Goal: Task Accomplishment & Management: Manage account settings

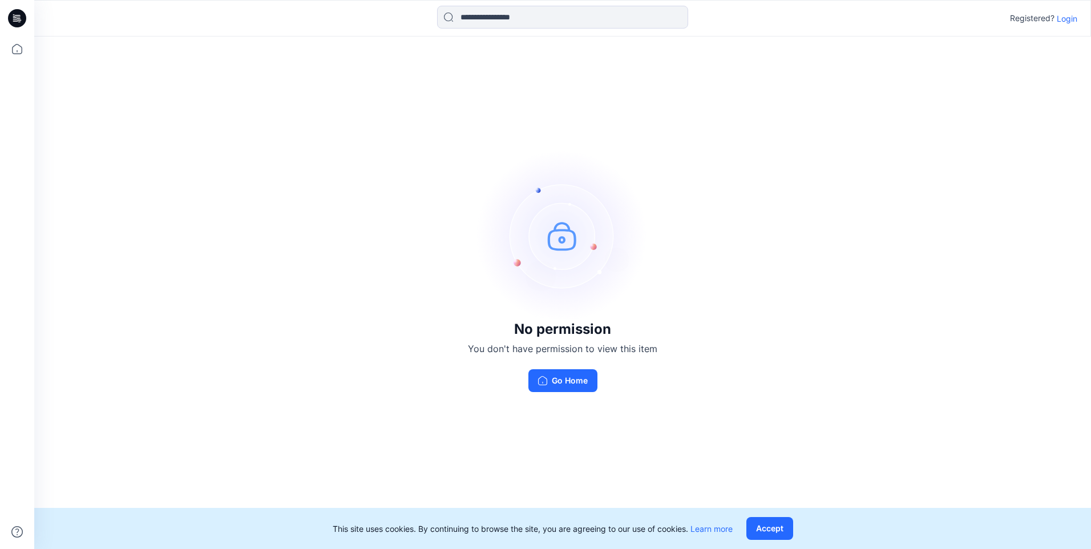
click at [1070, 20] on p "Login" at bounding box center [1067, 19] width 21 height 12
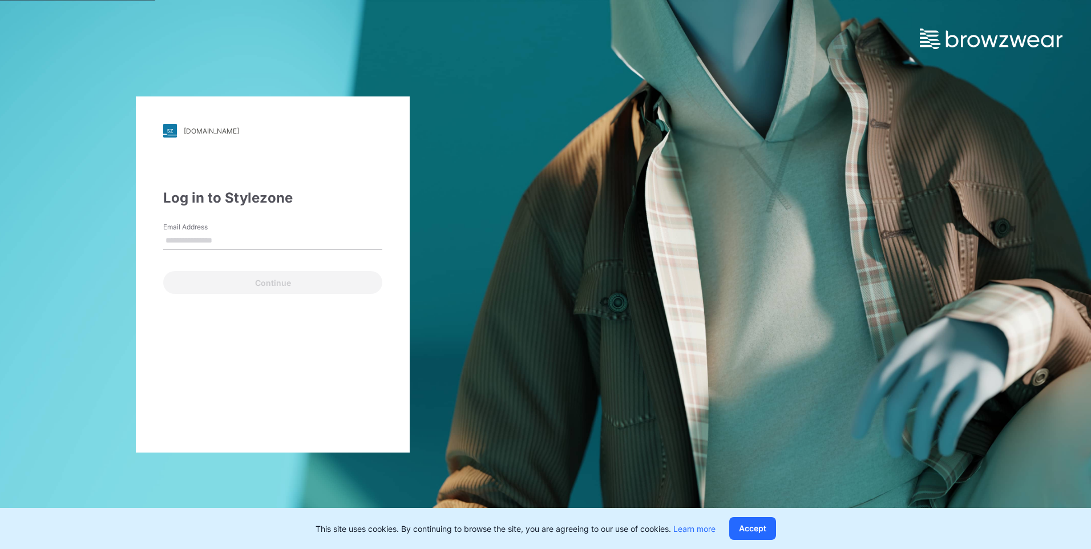
drag, startPoint x: 315, startPoint y: 243, endPoint x: 357, endPoint y: 243, distance: 42.2
click at [315, 243] on input "Email Address" at bounding box center [272, 240] width 219 height 17
drag, startPoint x: 623, startPoint y: 434, endPoint x: 345, endPoint y: 493, distance: 283.5
click at [623, 435] on div "walmart.stylezone.com Loading... Log in to Stylezone Email Address Email is req…" at bounding box center [545, 274] width 1091 height 549
click at [212, 239] on input "Email Address" at bounding box center [272, 240] width 219 height 17
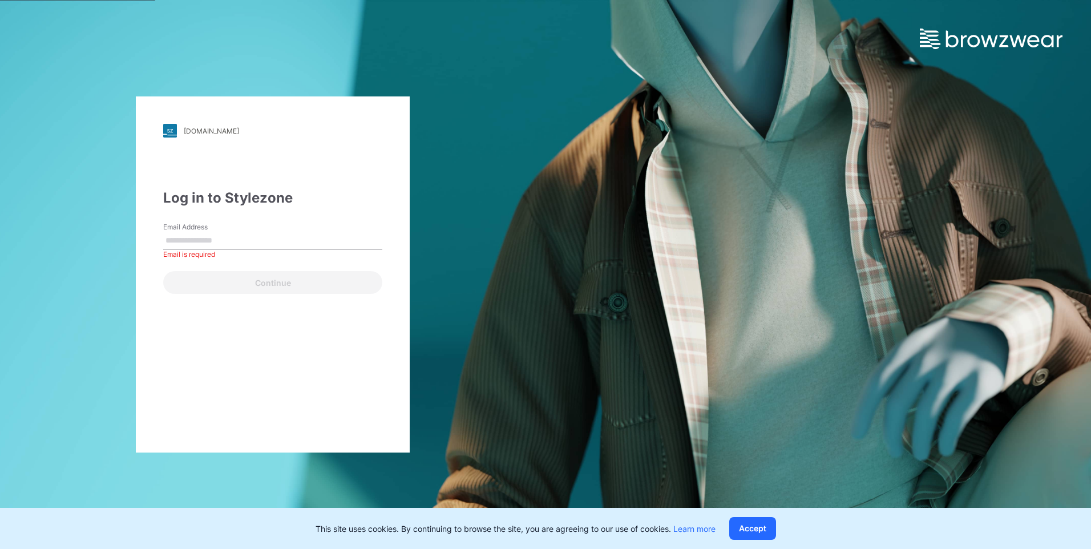
type input "**********"
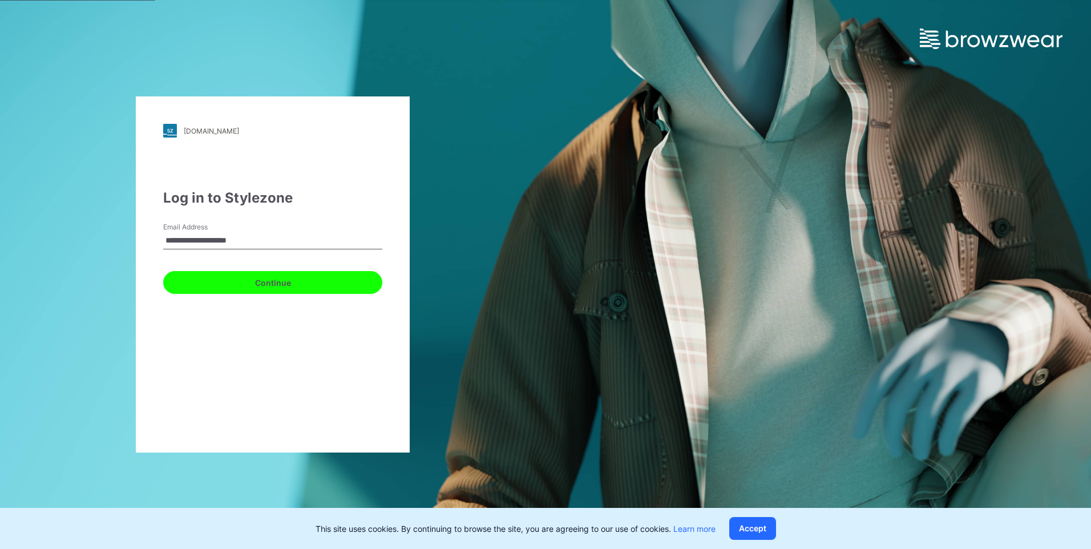
click at [264, 288] on button "Continue" at bounding box center [272, 282] width 219 height 23
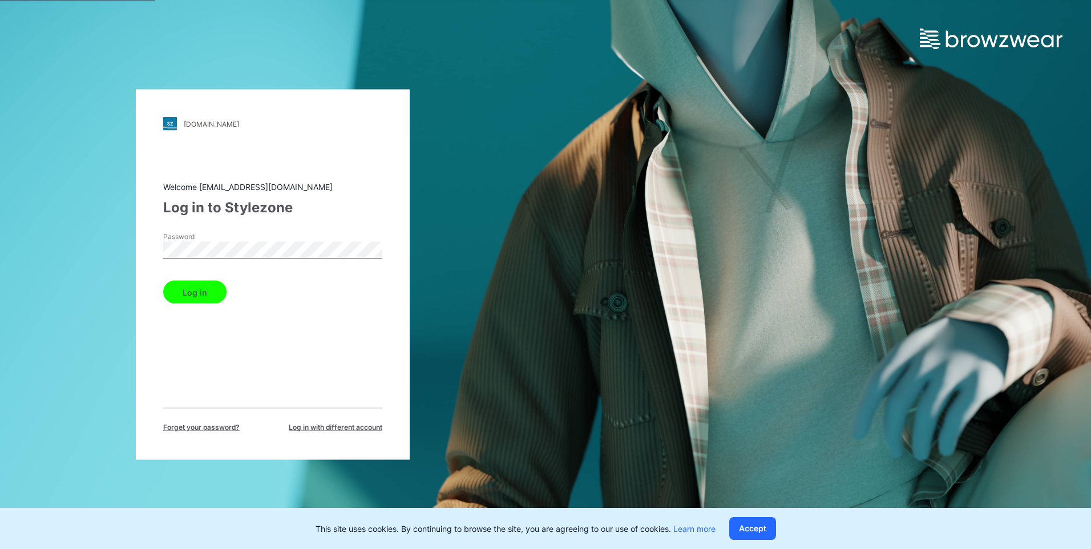
click at [217, 300] on button "Log in" at bounding box center [194, 292] width 63 height 23
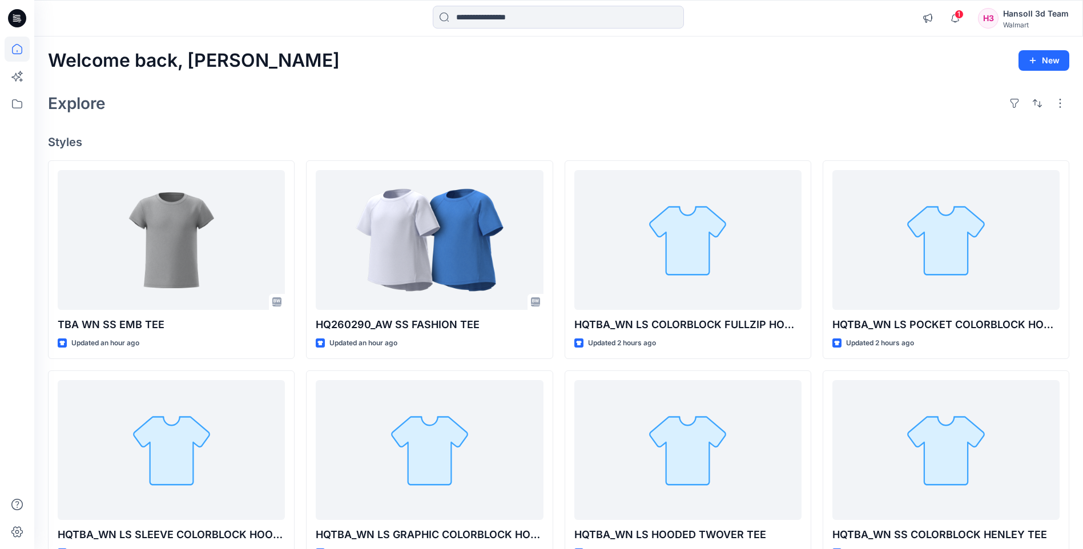
click at [17, 56] on icon at bounding box center [17, 49] width 25 height 25
click at [20, 19] on icon at bounding box center [17, 18] width 18 height 18
click at [11, 105] on icon at bounding box center [17, 103] width 25 height 25
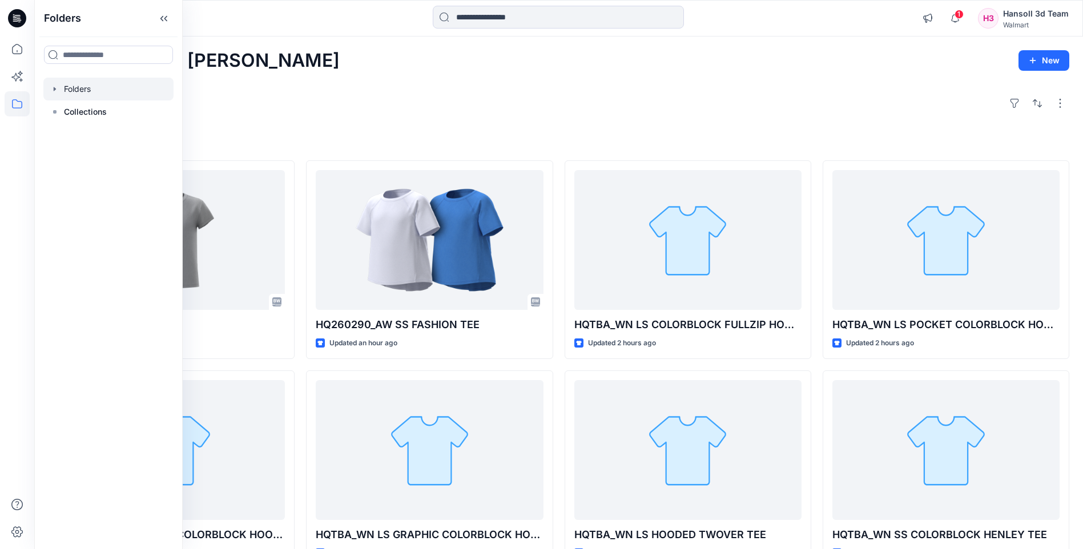
click at [79, 95] on div at bounding box center [108, 89] width 130 height 23
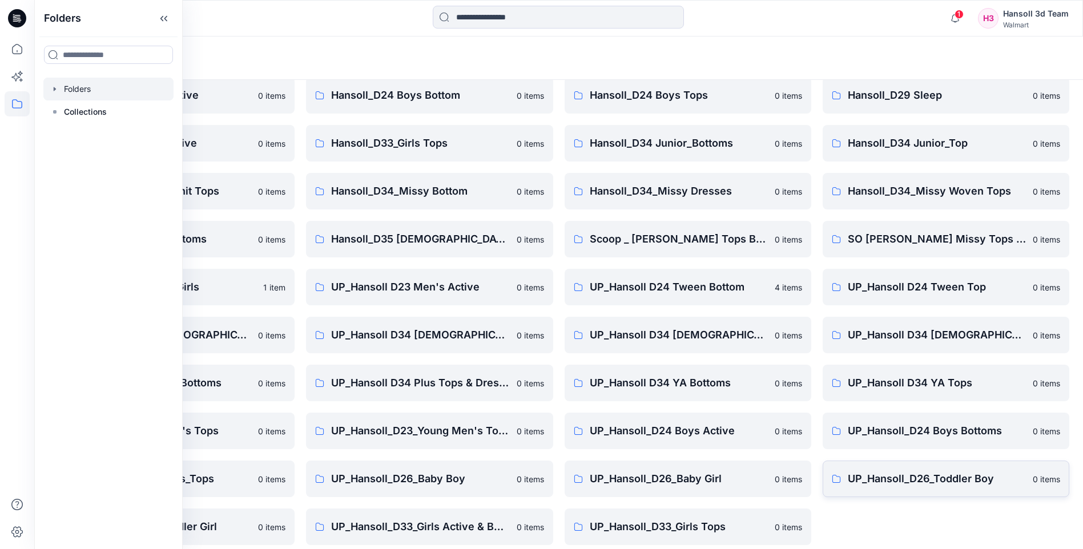
scroll to position [154, 0]
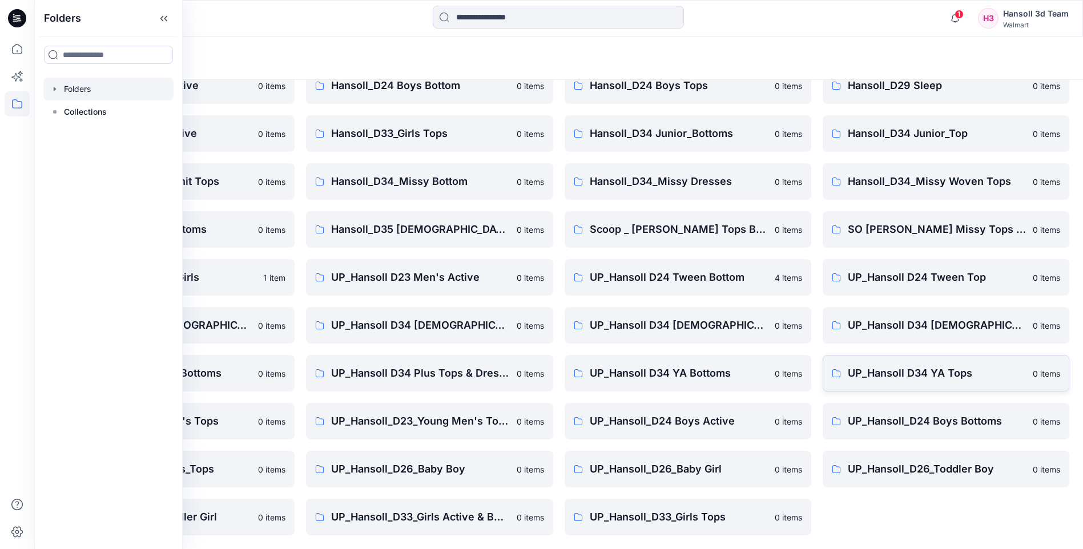
click at [916, 368] on p "UP_Hansoll D34 YA Tops" at bounding box center [937, 373] width 178 height 16
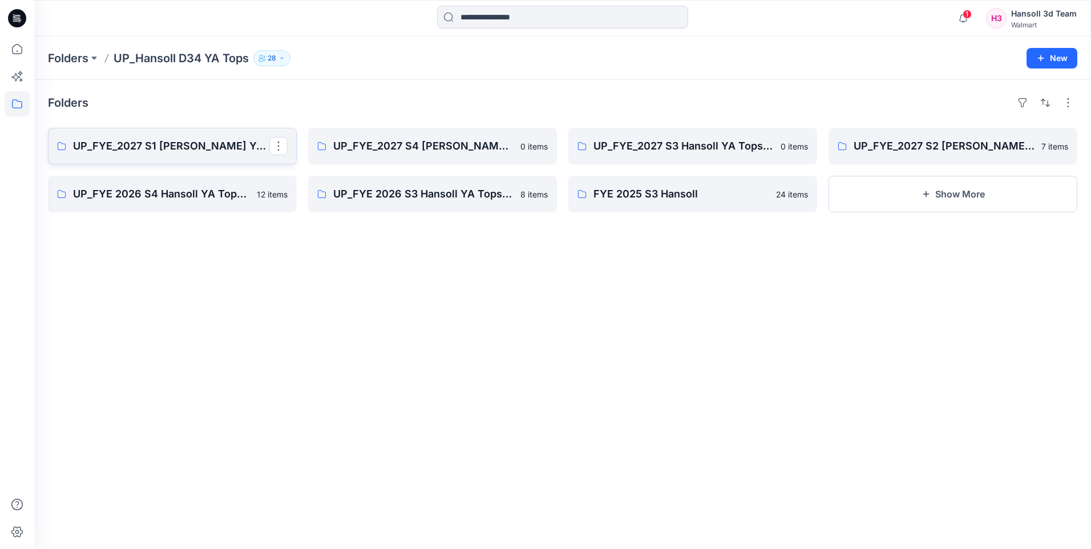
click at [208, 162] on link "UP_FYE_2027 S1 [PERSON_NAME] YA Tops and Dresses" at bounding box center [172, 146] width 249 height 37
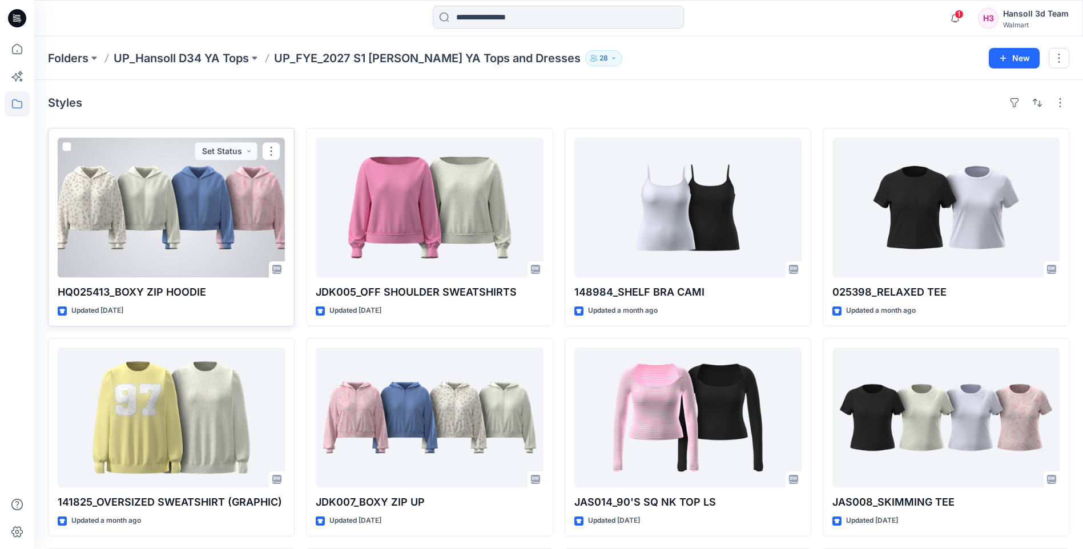
click at [193, 242] on div at bounding box center [171, 208] width 227 height 140
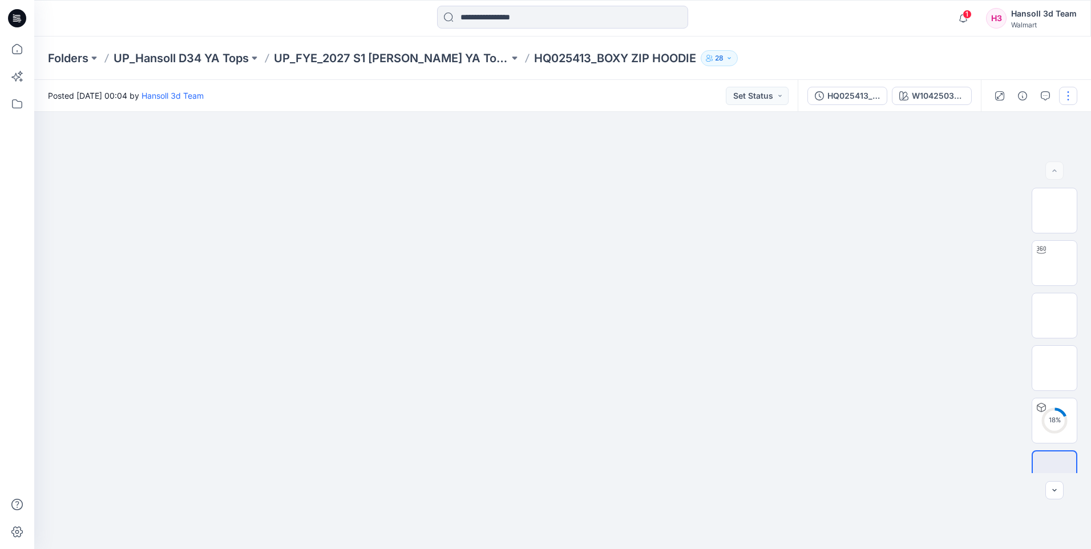
click at [1067, 96] on button "button" at bounding box center [1068, 96] width 18 height 18
click at [1010, 154] on button "Edit" at bounding box center [1020, 154] width 105 height 21
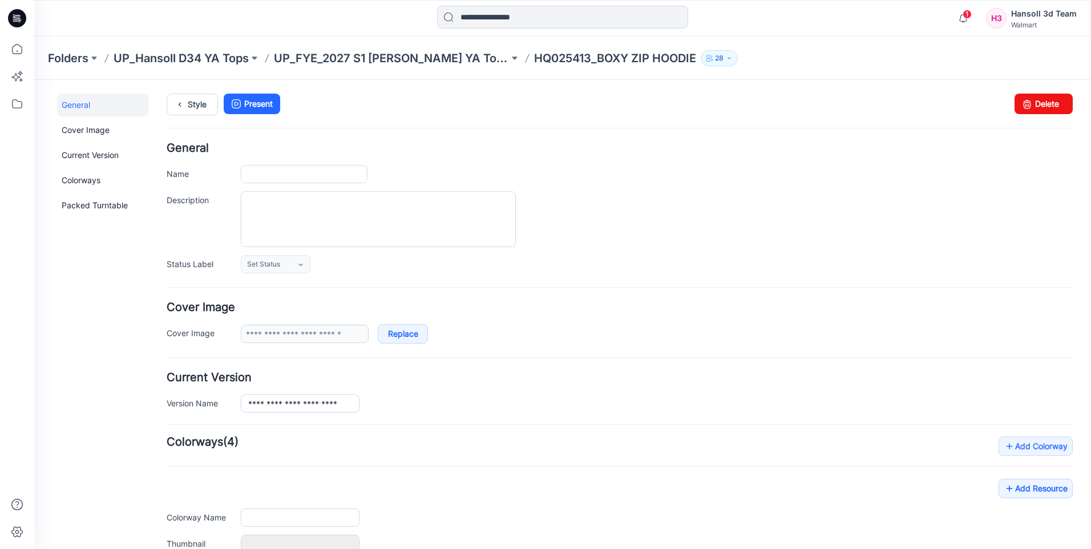
type input "**********"
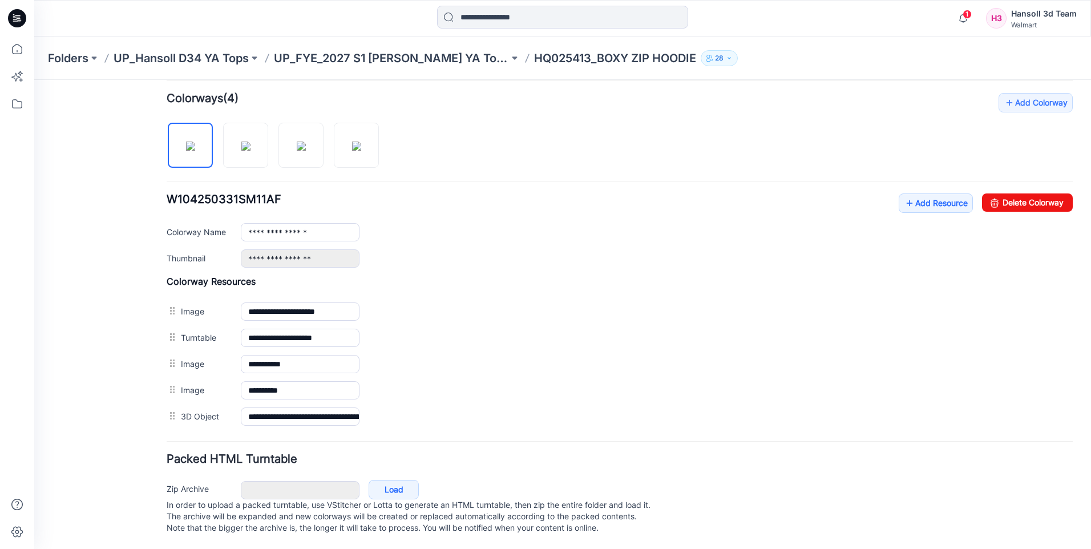
scroll to position [355, 0]
click at [943, 194] on link "Add Resource" at bounding box center [936, 203] width 74 height 19
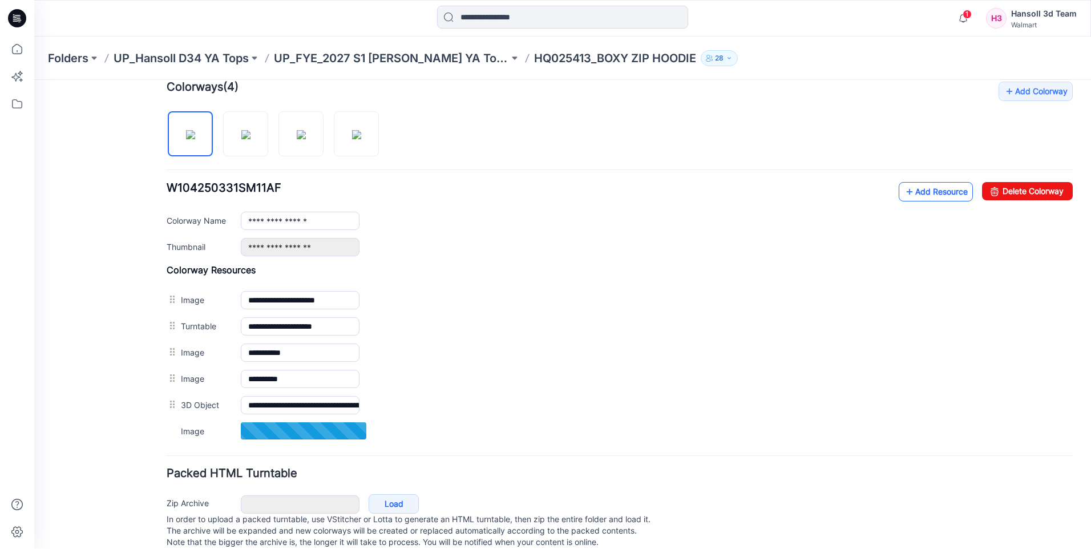
click at [924, 189] on link "Add Resource" at bounding box center [936, 191] width 74 height 19
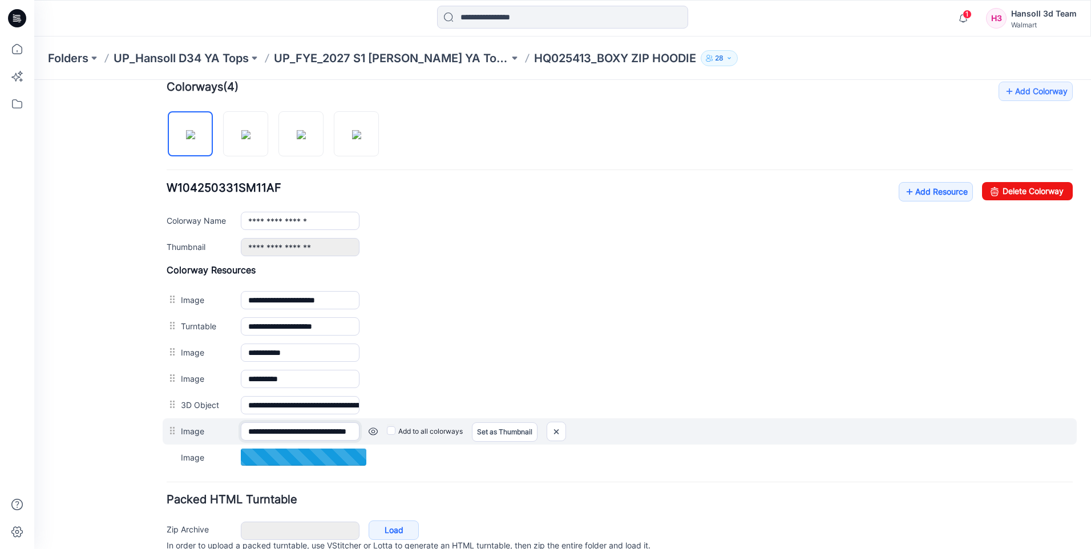
click at [333, 428] on input "**********" at bounding box center [300, 431] width 119 height 18
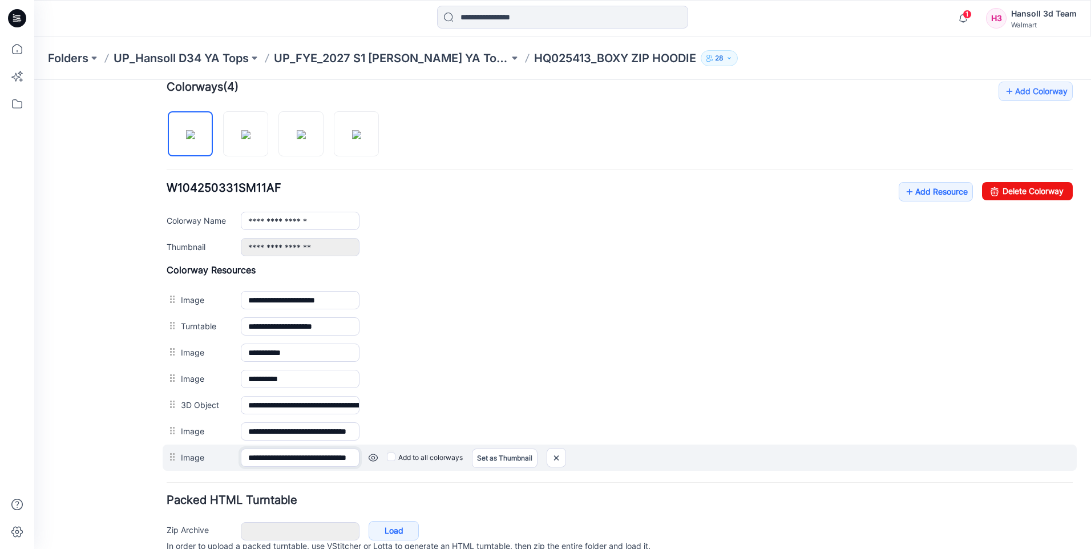
click at [291, 457] on input "**********" at bounding box center [300, 458] width 119 height 18
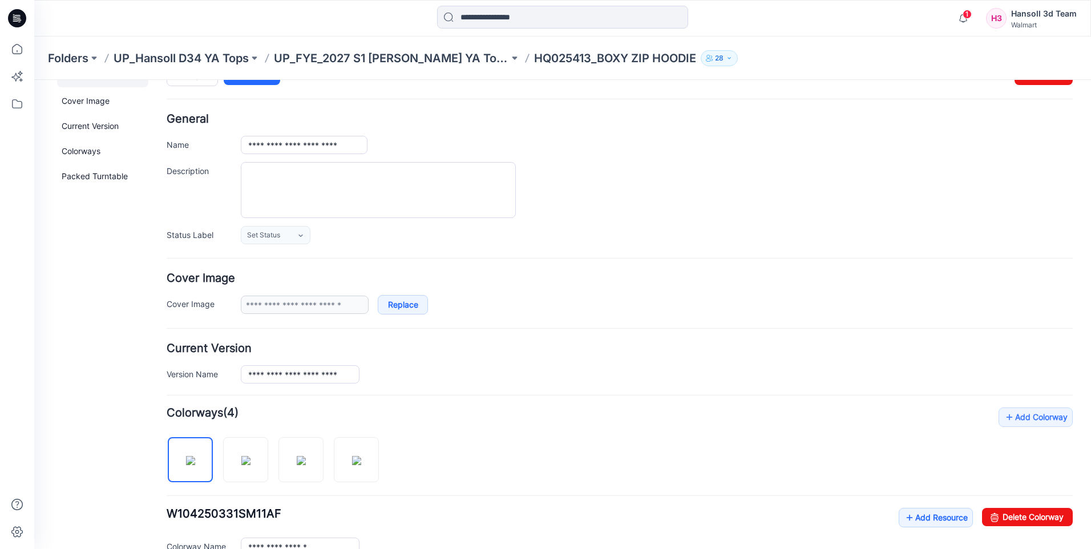
scroll to position [0, 0]
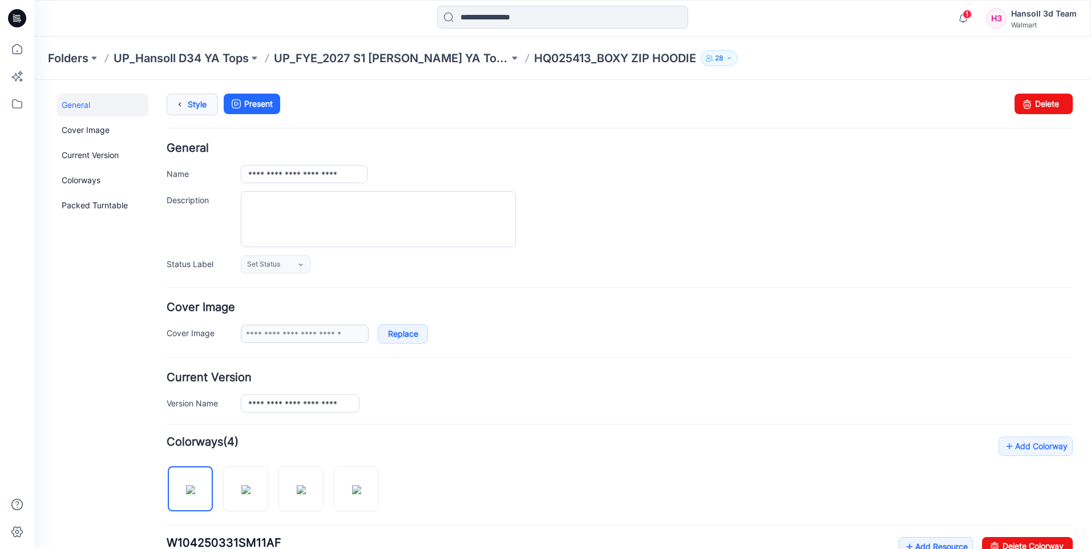
click at [196, 109] on link "Style" at bounding box center [192, 105] width 51 height 22
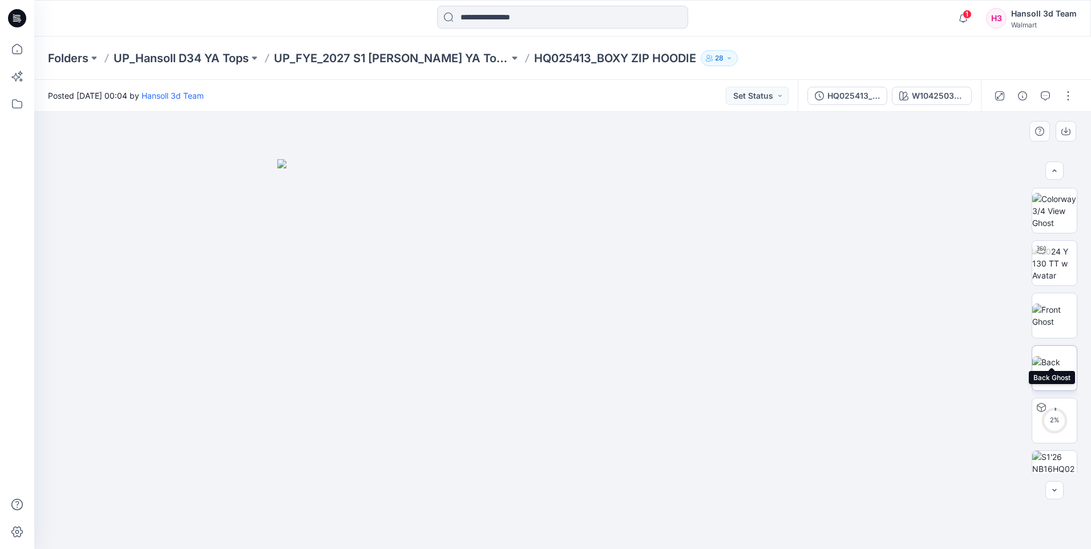
scroll to position [128, 0]
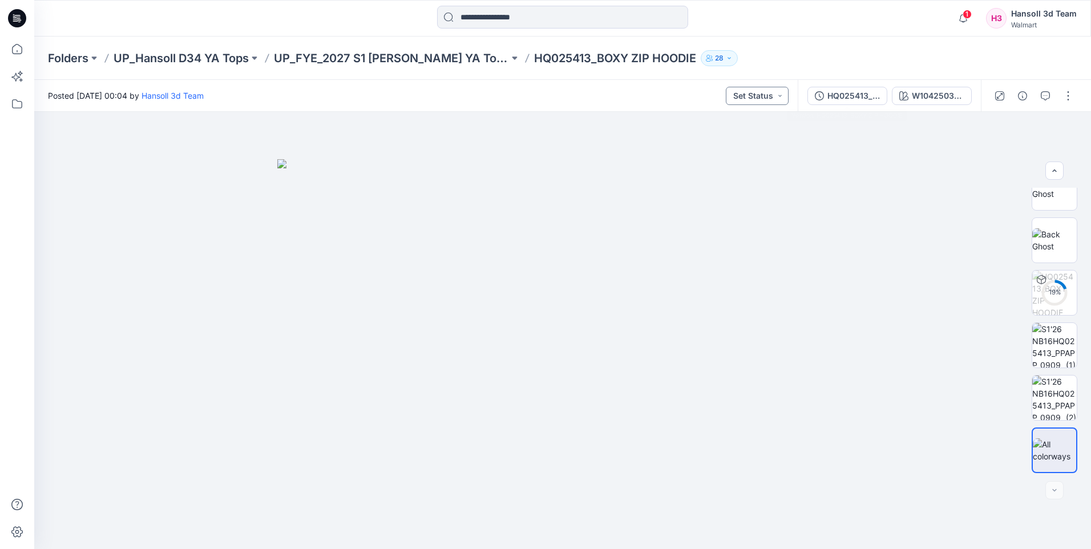
click at [777, 98] on button "Set Status" at bounding box center [757, 96] width 63 height 18
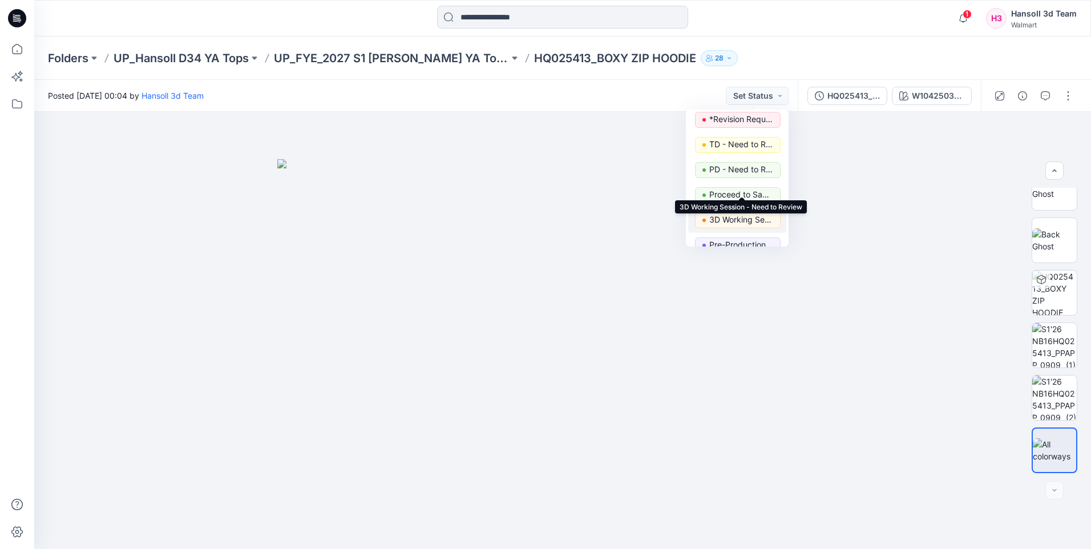
scroll to position [87, 0]
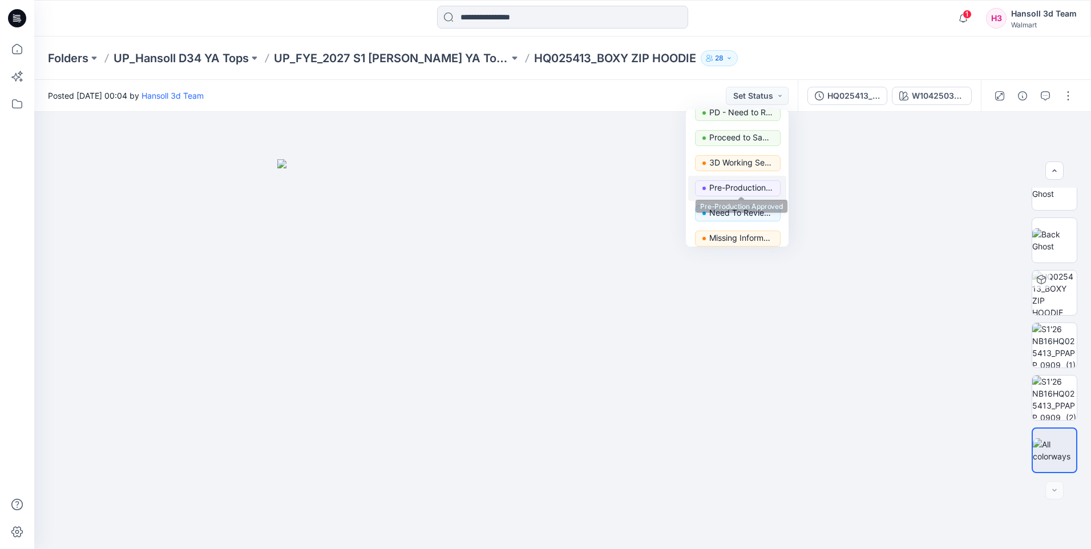
click at [751, 193] on p "Pre-Production Approved" at bounding box center [742, 187] width 64 height 15
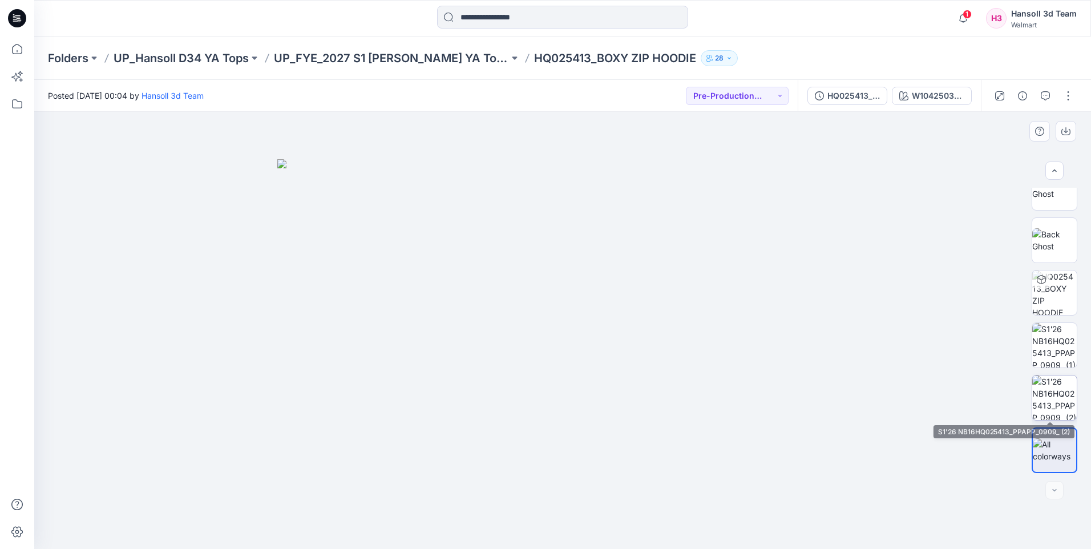
click at [1048, 404] on img at bounding box center [1055, 398] width 45 height 45
